Goal: Information Seeking & Learning: Learn about a topic

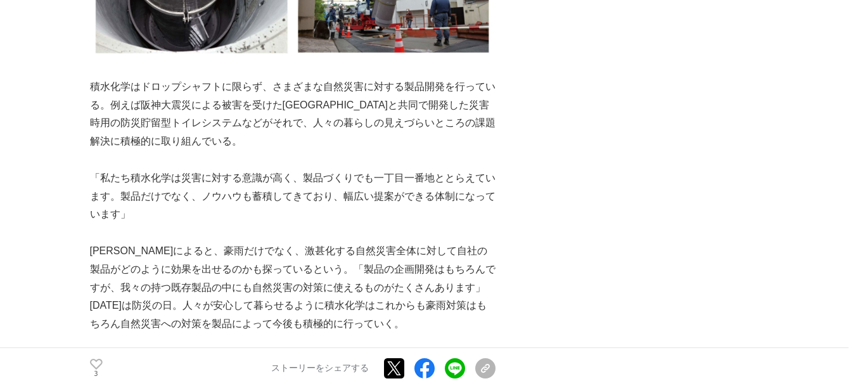
scroll to position [4183, 0]
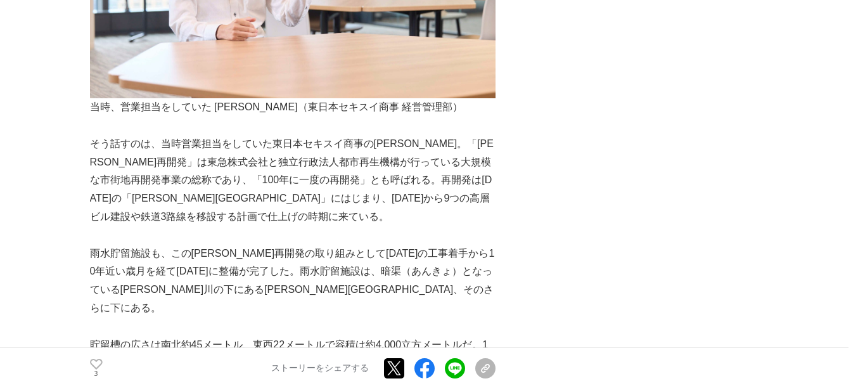
scroll to position [951, 0]
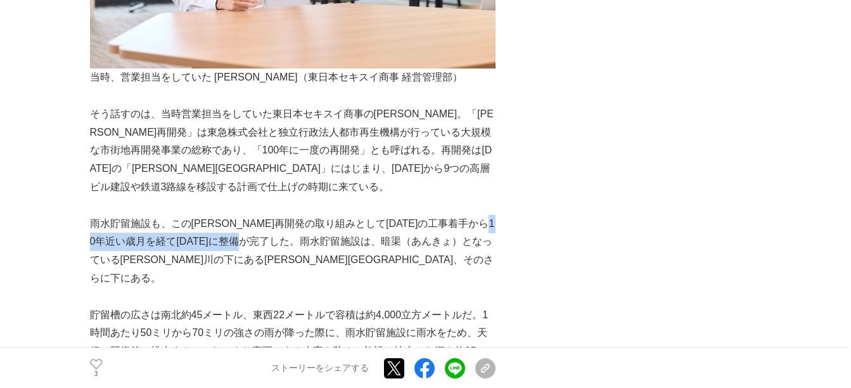
drag, startPoint x: 138, startPoint y: 180, endPoint x: 309, endPoint y: 185, distance: 170.5
click at [309, 215] on p "雨水貯留施設も、この[PERSON_NAME]再開発の取り組みとして[DATE]の工事着手から10年近い歳月を経て[DATE]に整備が完了した。雨水貯留施設は…" at bounding box center [293, 251] width 406 height 73
click at [229, 215] on p "雨水貯留施設も、この[PERSON_NAME]再開発の取り組みとして[DATE]の工事着手から10年近い歳月を経て[DATE]に整備が完了した。雨水貯留施設は…" at bounding box center [293, 251] width 406 height 73
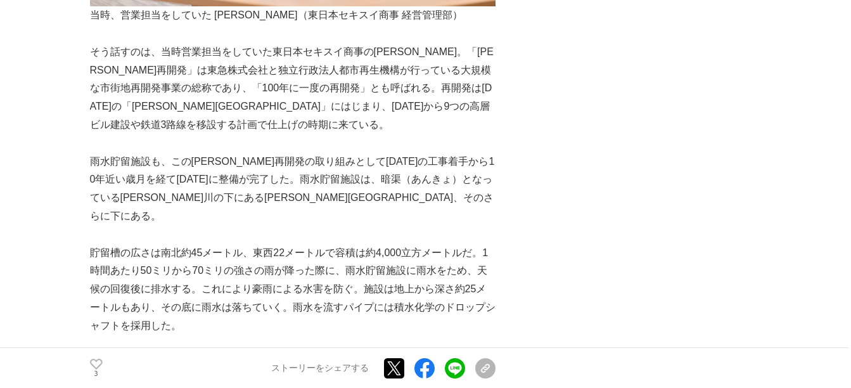
scroll to position [1014, 0]
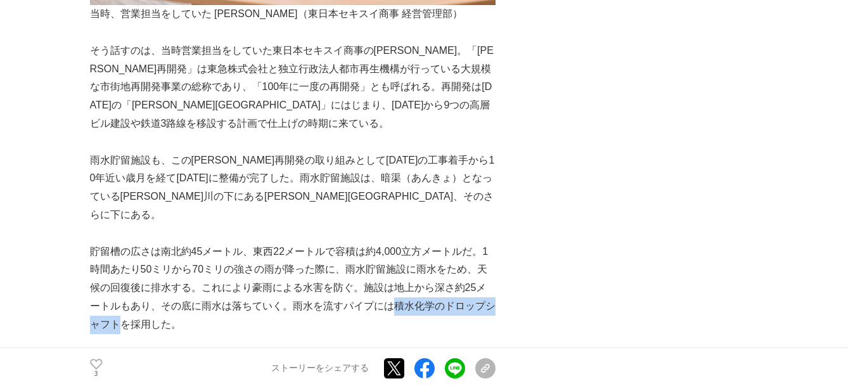
drag, startPoint x: 392, startPoint y: 226, endPoint x: 116, endPoint y: 247, distance: 277.1
click at [116, 247] on p "貯留槽の広さは南北約45メートル、東西22メートルで容積は約4,000立方メートルだ。1時間あたり50ミリから70ミリの強さの雨が降った際に、雨水貯留施設に雨…" at bounding box center [293, 288] width 406 height 91
copy p "積水化学のドロップシャフト"
